Goal: Information Seeking & Learning: Find specific fact

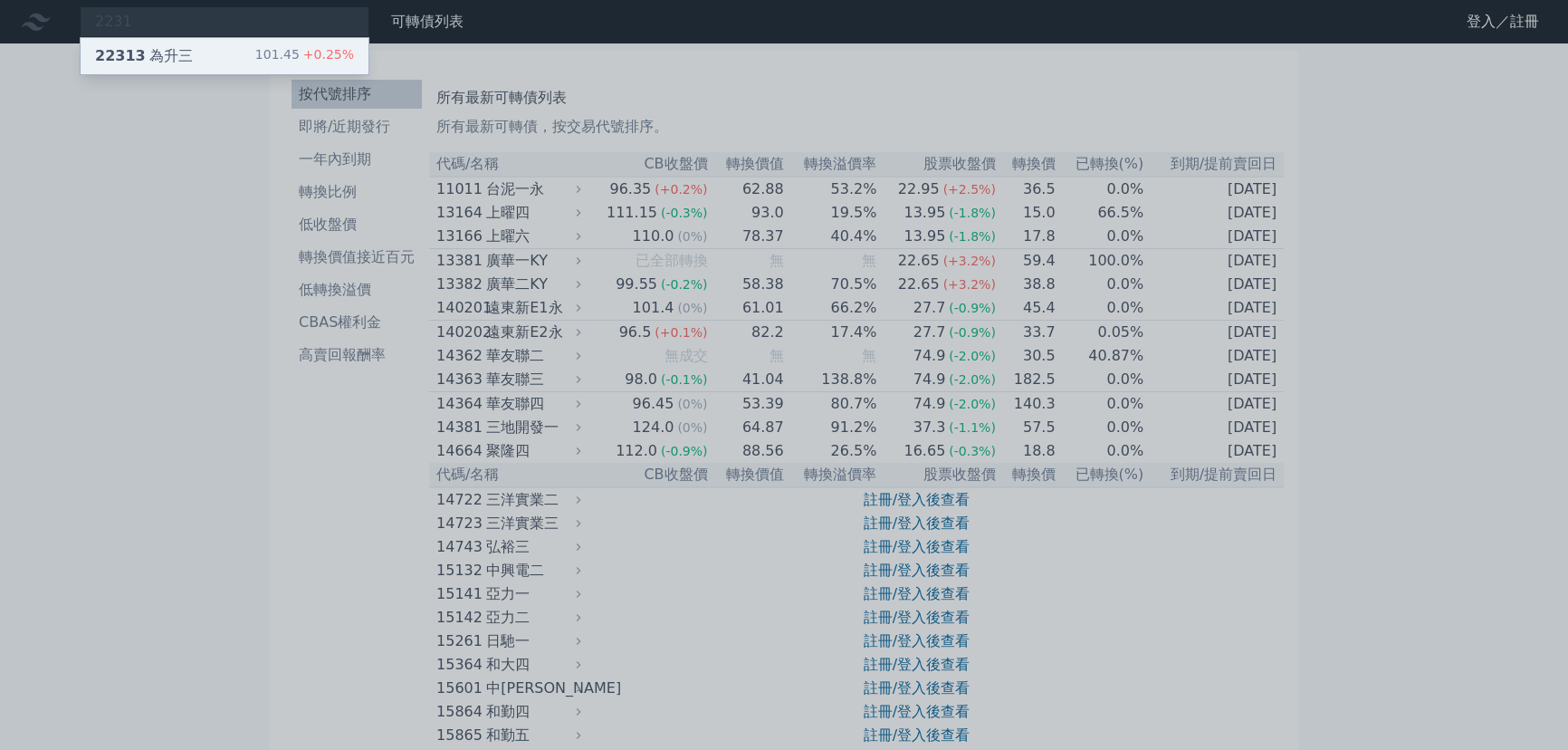
type input "2231"
click at [211, 47] on div "22313 為升三 101.45 +0.25%" at bounding box center [224, 55] width 288 height 36
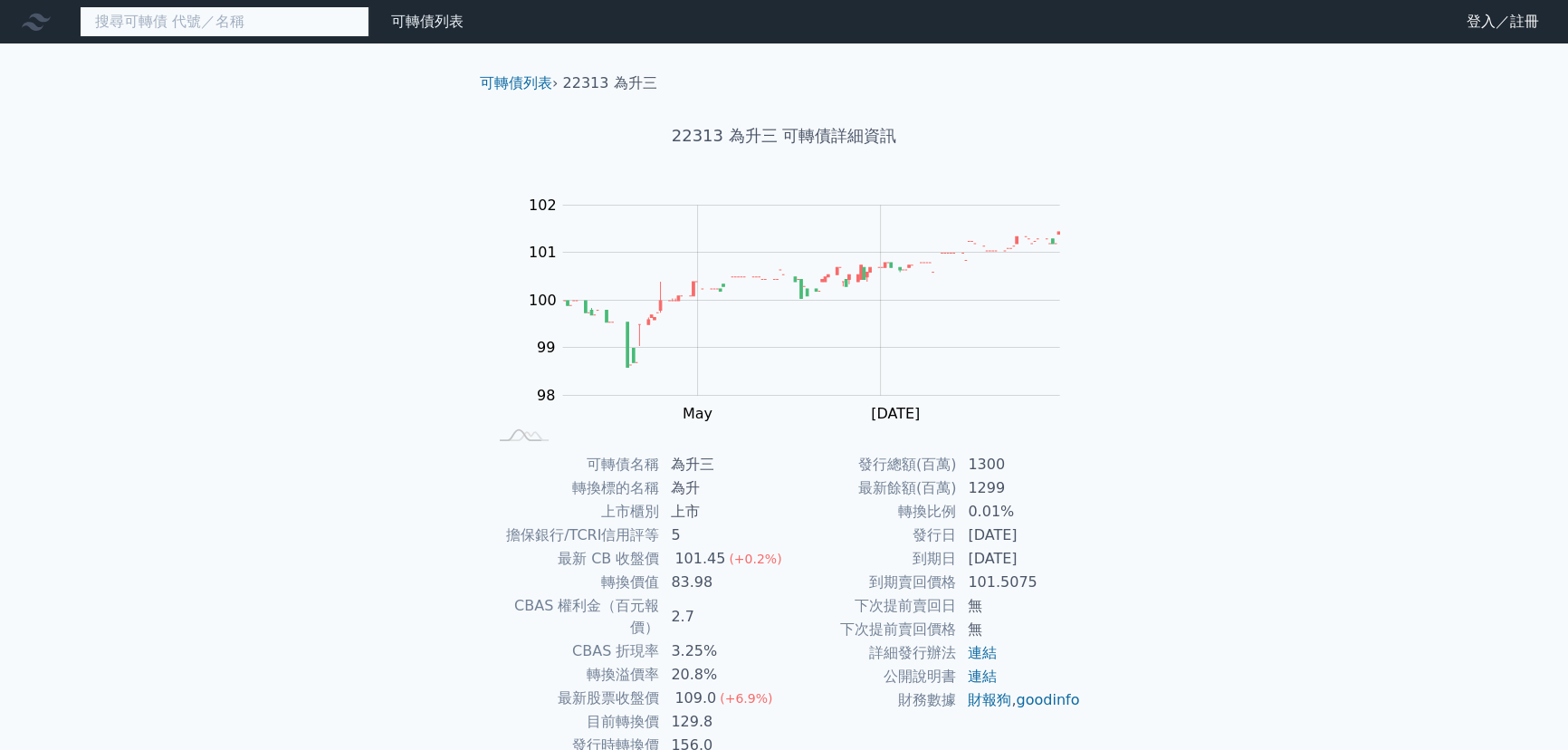
click at [241, 26] on input at bounding box center [224, 21] width 290 height 30
paste input "2231"
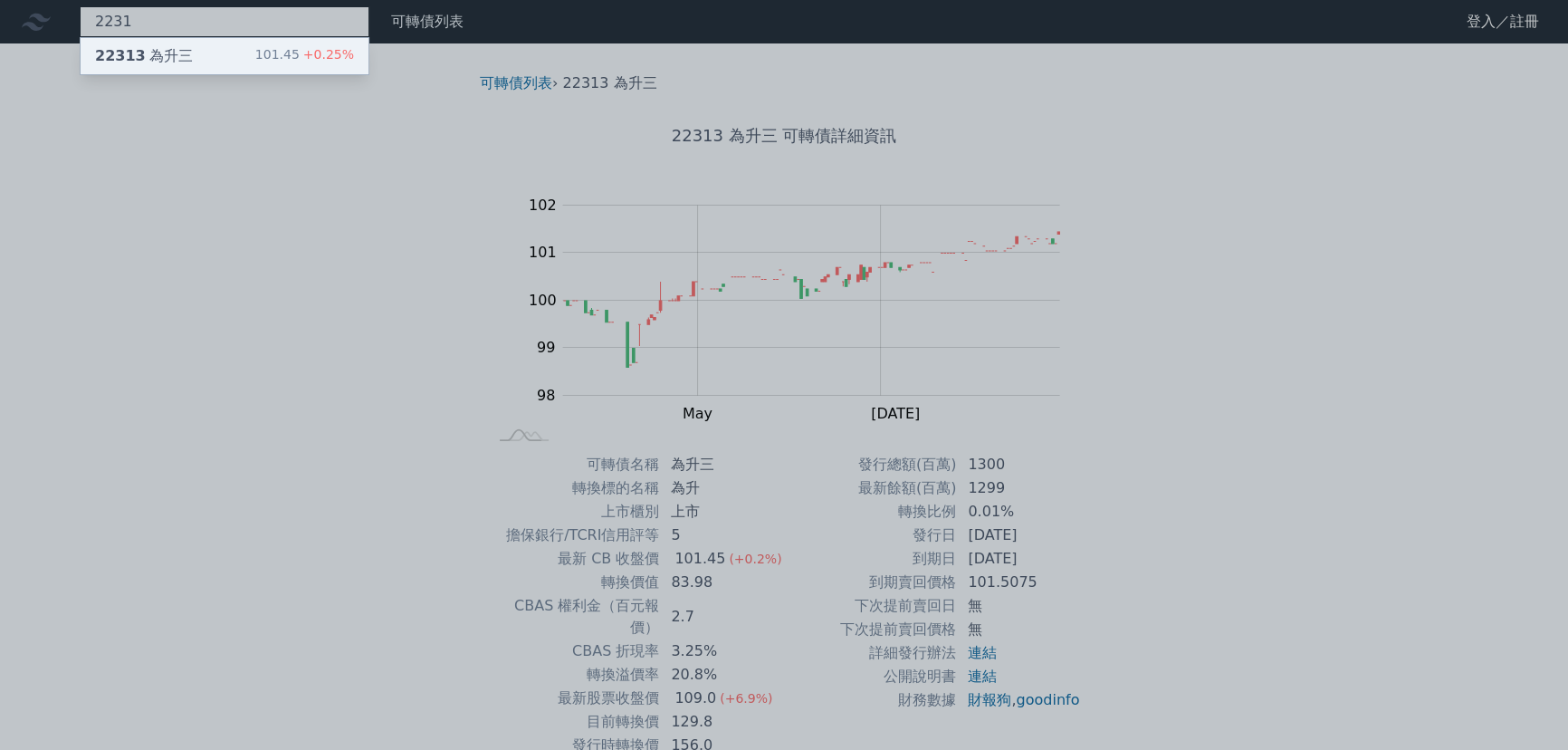
type input "2231"
click at [238, 60] on div "22313 為升三 101.45 +0.25%" at bounding box center [224, 55] width 288 height 36
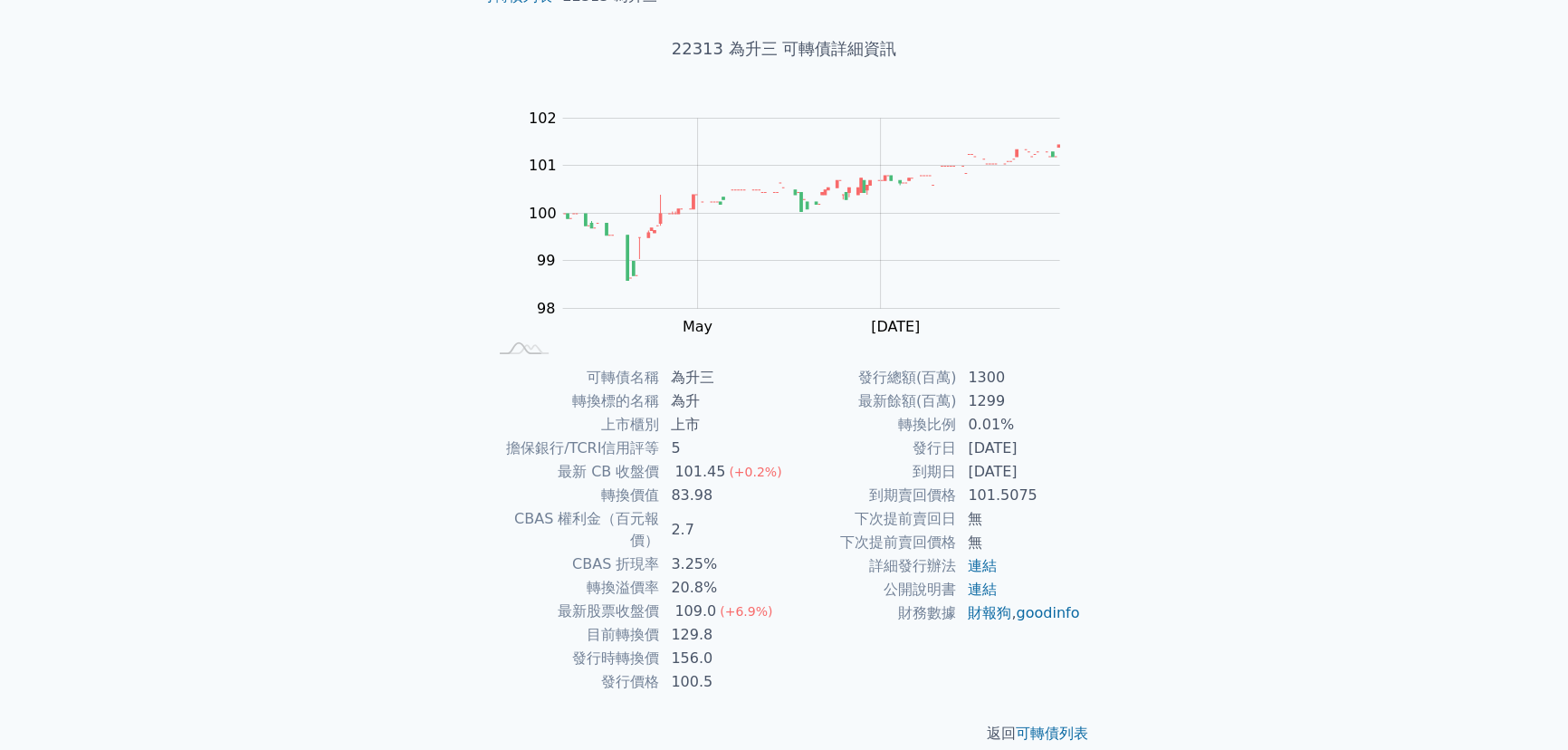
scroll to position [88, 0]
drag, startPoint x: 675, startPoint y: 610, endPoint x: 717, endPoint y: 611, distance: 42.0
click at [717, 622] on td "129.8" at bounding box center [722, 634] width 124 height 24
